Goal: Task Accomplishment & Management: Manage account settings

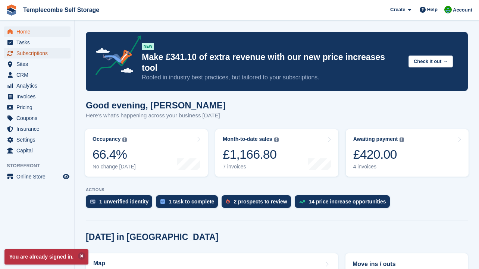
click at [31, 54] on span "Subscriptions" at bounding box center [38, 53] width 45 height 10
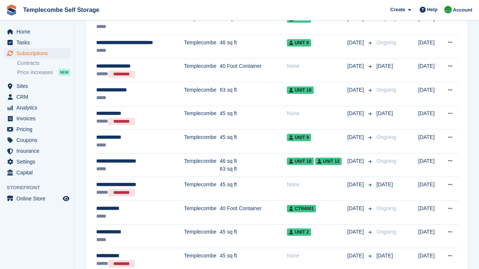
scroll to position [196, 0]
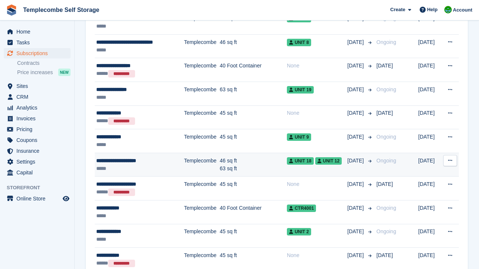
click at [153, 169] on div "*****" at bounding box center [135, 169] width 79 height 8
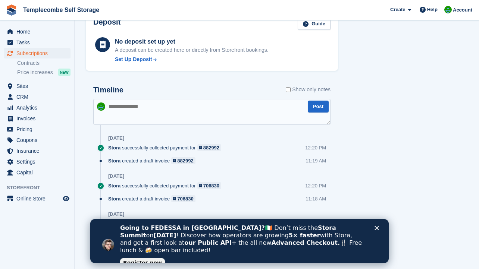
scroll to position [449, 0]
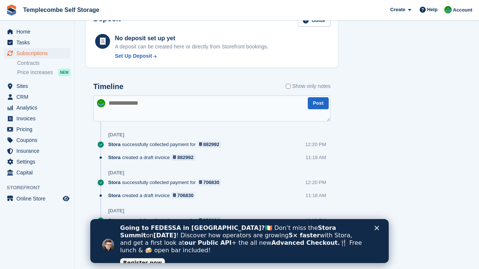
click at [378, 229] on icon "Close" at bounding box center [377, 228] width 4 height 4
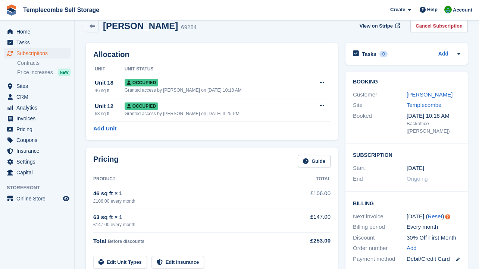
scroll to position [0, 0]
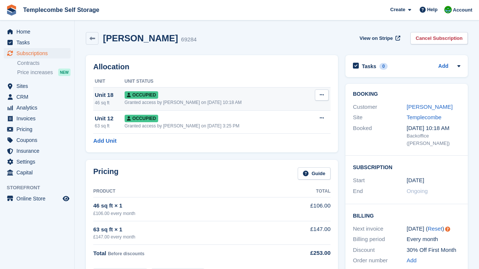
click at [321, 94] on icon at bounding box center [322, 95] width 4 height 5
click at [279, 136] on p "Deallocate" at bounding box center [292, 136] width 65 height 10
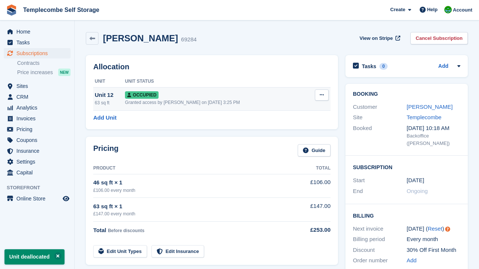
click at [321, 96] on icon at bounding box center [322, 95] width 4 height 5
click at [284, 134] on p "Deallocate" at bounding box center [292, 136] width 65 height 10
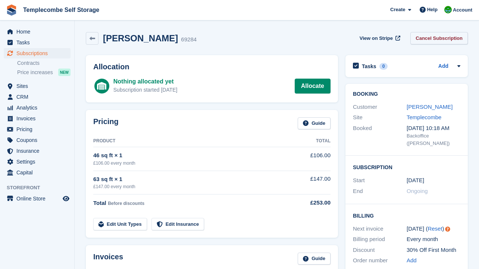
click at [438, 40] on link "Cancel Subscription" at bounding box center [438, 38] width 57 height 12
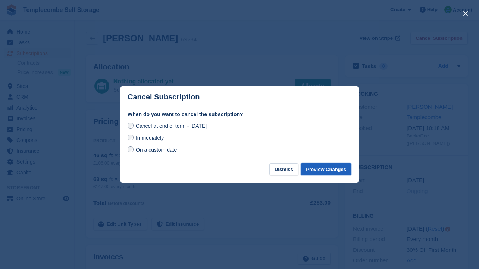
click at [317, 169] on button "Preview Changes" at bounding box center [326, 169] width 51 height 12
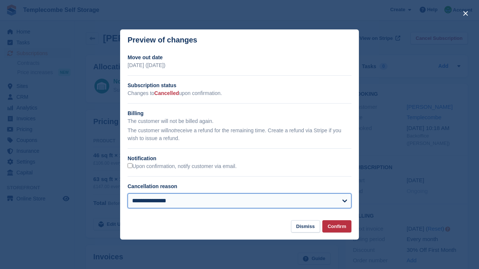
click at [346, 200] on select "**********" at bounding box center [240, 201] width 224 height 15
select select "**********"
click at [128, 194] on select "**********" at bounding box center [240, 201] width 224 height 15
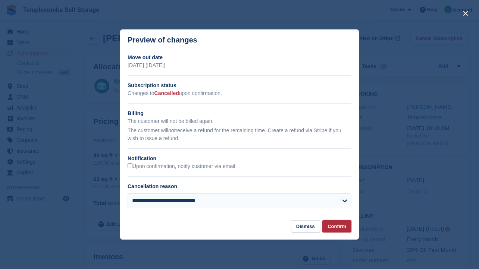
click at [342, 225] on button "Confirm" at bounding box center [336, 226] width 29 height 12
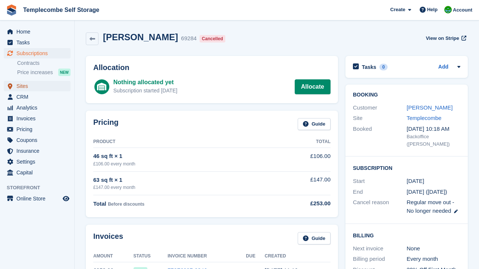
click at [25, 83] on span "Sites" at bounding box center [38, 86] width 45 height 10
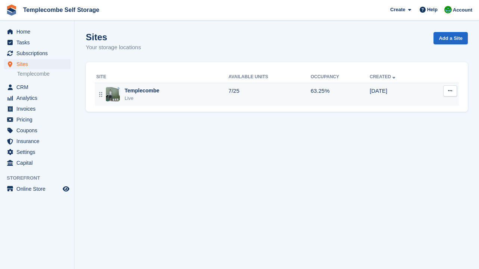
click at [157, 91] on div "Templecombe" at bounding box center [142, 91] width 35 height 8
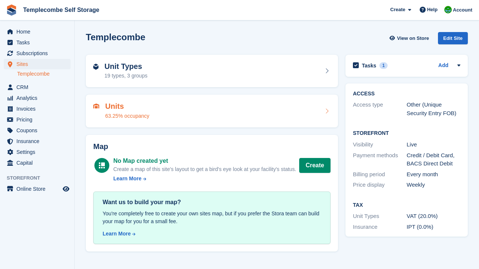
click at [149, 107] on h2 "Units" at bounding box center [127, 106] width 44 height 9
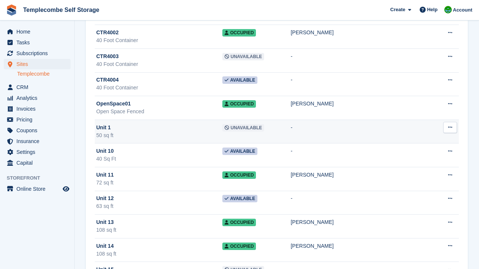
scroll to position [147, 0]
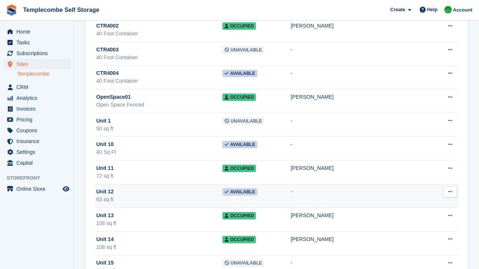
click at [449, 195] on button at bounding box center [450, 192] width 14 height 11
click at [412, 209] on p "Edit unit" at bounding box center [421, 207] width 65 height 10
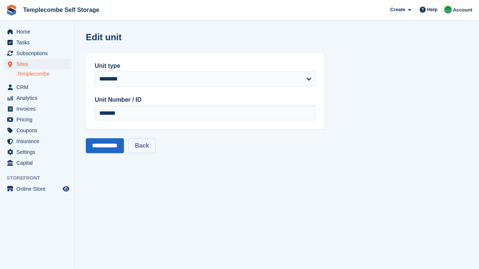
click at [153, 147] on link "Back" at bounding box center [141, 145] width 27 height 15
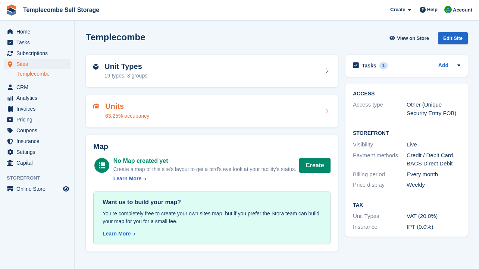
click at [225, 109] on div "Units 63.25% occupancy" at bounding box center [211, 111] width 237 height 18
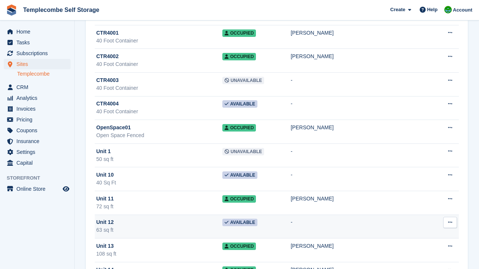
scroll to position [122, 0]
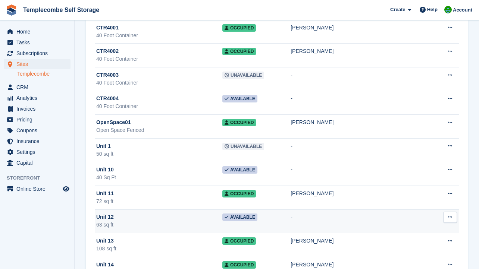
click at [451, 217] on icon at bounding box center [450, 217] width 4 height 5
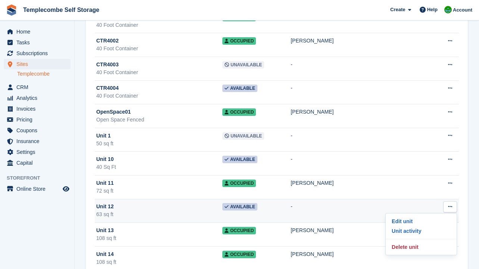
scroll to position [134, 0]
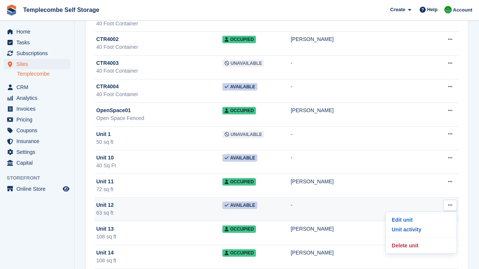
click at [106, 209] on span "Unit 12" at bounding box center [105, 205] width 18 height 8
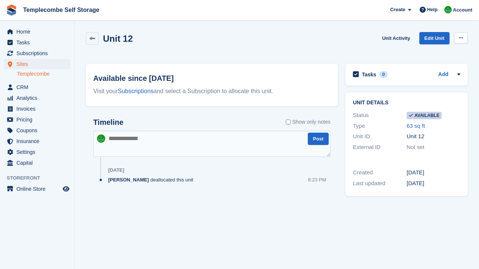
click at [464, 38] on button at bounding box center [461, 37] width 14 height 11
click at [373, 50] on div "Unit 12 Unit Activity Edit Unit Make unavailable Delete unit" at bounding box center [277, 42] width 382 height 21
click at [436, 38] on link "Edit Unit" at bounding box center [434, 38] width 30 height 12
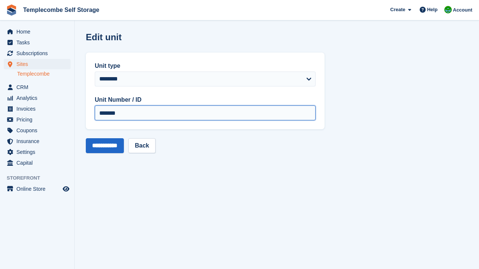
click at [222, 117] on input "*******" at bounding box center [205, 113] width 221 height 15
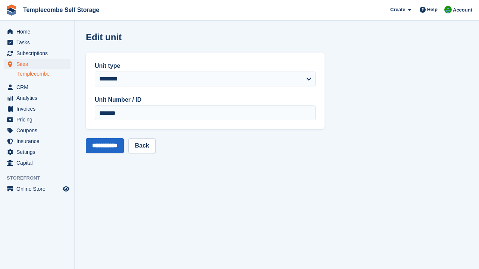
click at [250, 142] on div "**********" at bounding box center [205, 145] width 239 height 15
click at [31, 74] on link "Templecombe" at bounding box center [43, 74] width 53 height 7
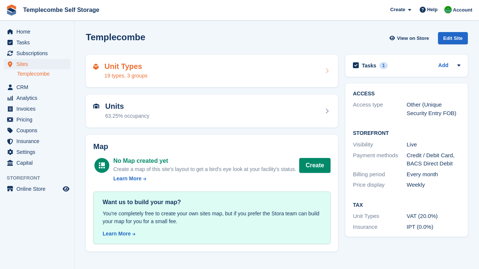
click at [147, 70] on h2 "Unit Types" at bounding box center [125, 66] width 43 height 9
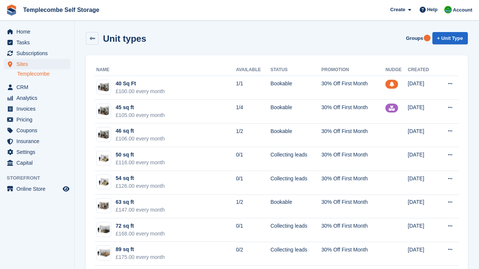
click at [27, 76] on link "Templecombe" at bounding box center [43, 74] width 53 height 7
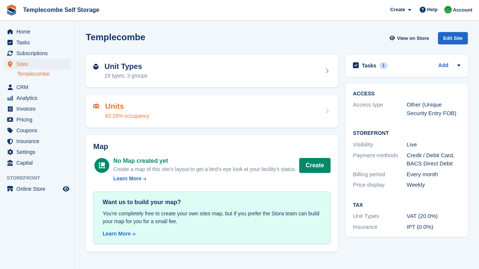
click at [115, 109] on h2 "Units" at bounding box center [127, 106] width 44 height 9
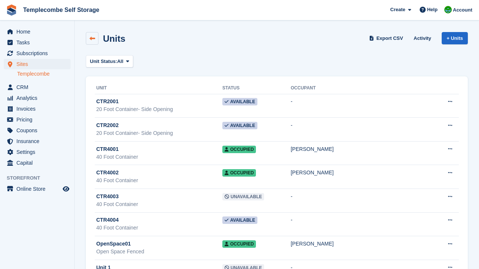
click at [92, 36] on icon at bounding box center [93, 39] width 6 height 6
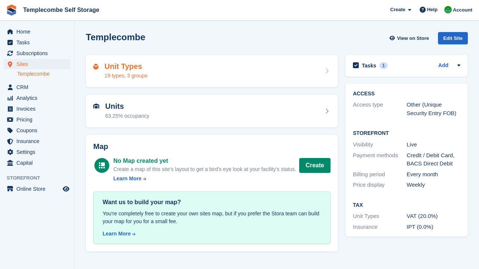
click at [136, 72] on div "Unit Types 19 types, 3 groups" at bounding box center [125, 71] width 43 height 18
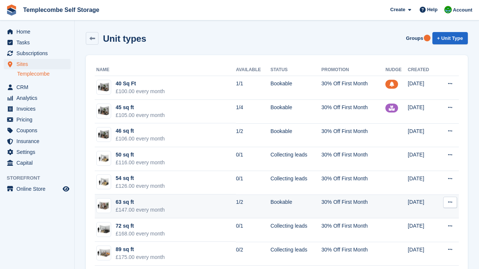
click at [169, 206] on td "63 sq ft £147.00 every month" at bounding box center [165, 207] width 141 height 24
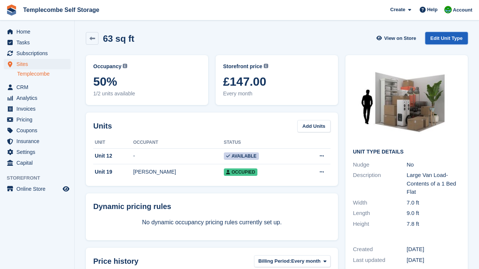
click at [450, 39] on link "Edit Unit Type" at bounding box center [446, 38] width 43 height 12
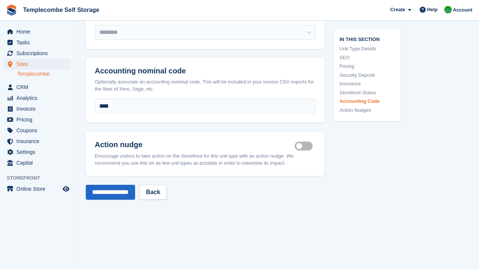
scroll to position [1108, 0]
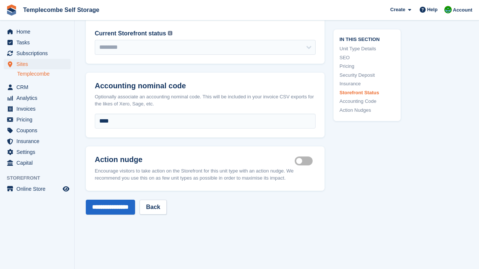
click at [300, 160] on label "Is active" at bounding box center [305, 160] width 21 height 1
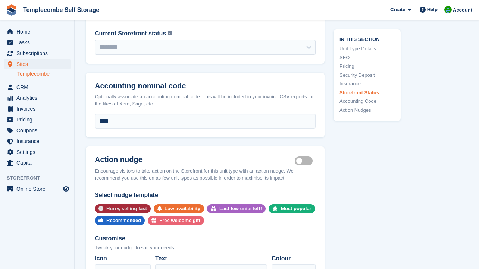
click at [135, 204] on div "Hurry, selling fast" at bounding box center [126, 208] width 41 height 9
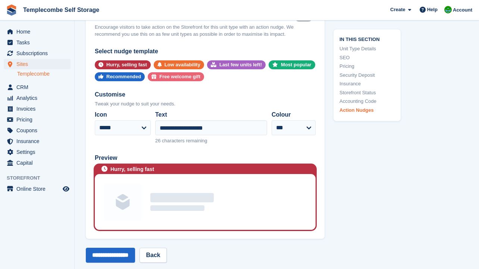
scroll to position [1254, 0]
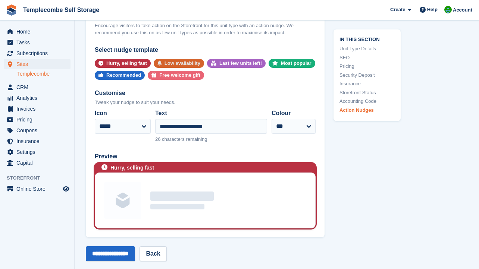
click at [186, 59] on div "Low availability" at bounding box center [183, 63] width 36 height 9
select select "****"
type input "**********"
select select "******"
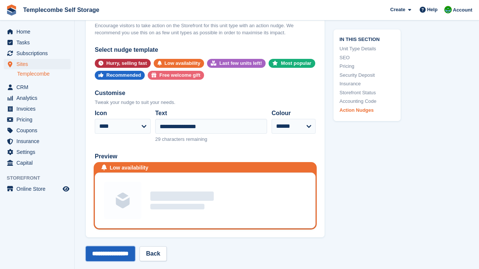
click at [129, 247] on input "**********" at bounding box center [110, 254] width 49 height 15
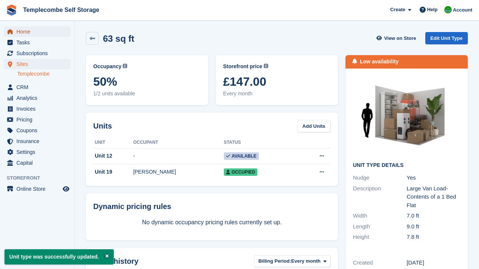
click at [27, 29] on span "Home" at bounding box center [38, 31] width 45 height 10
